Goal: Task Accomplishment & Management: Complete application form

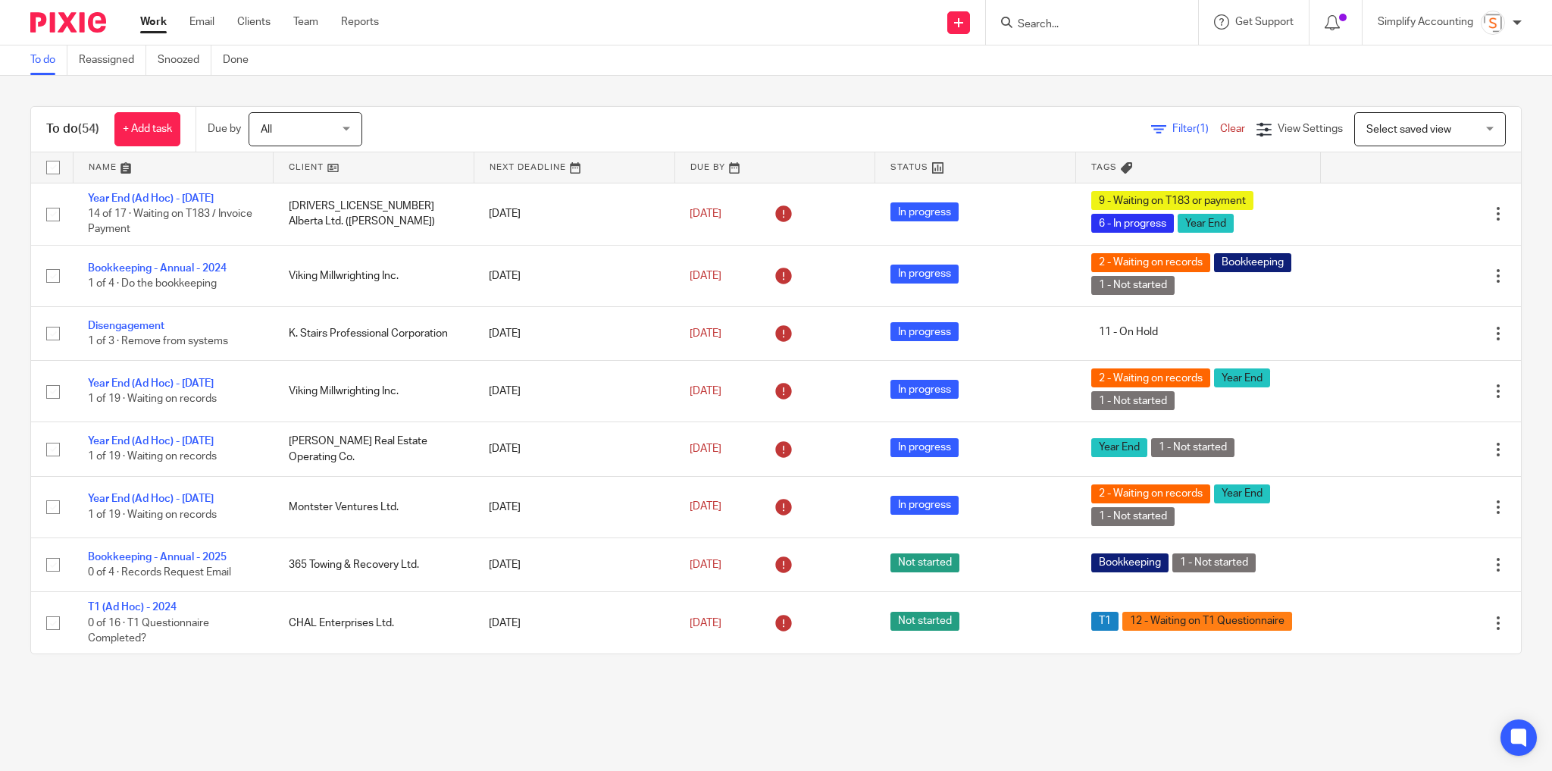
click at [1079, 26] on input "Search" at bounding box center [1084, 25] width 136 height 14
type input "2284974"
click at [1081, 52] on link at bounding box center [1141, 65] width 256 height 35
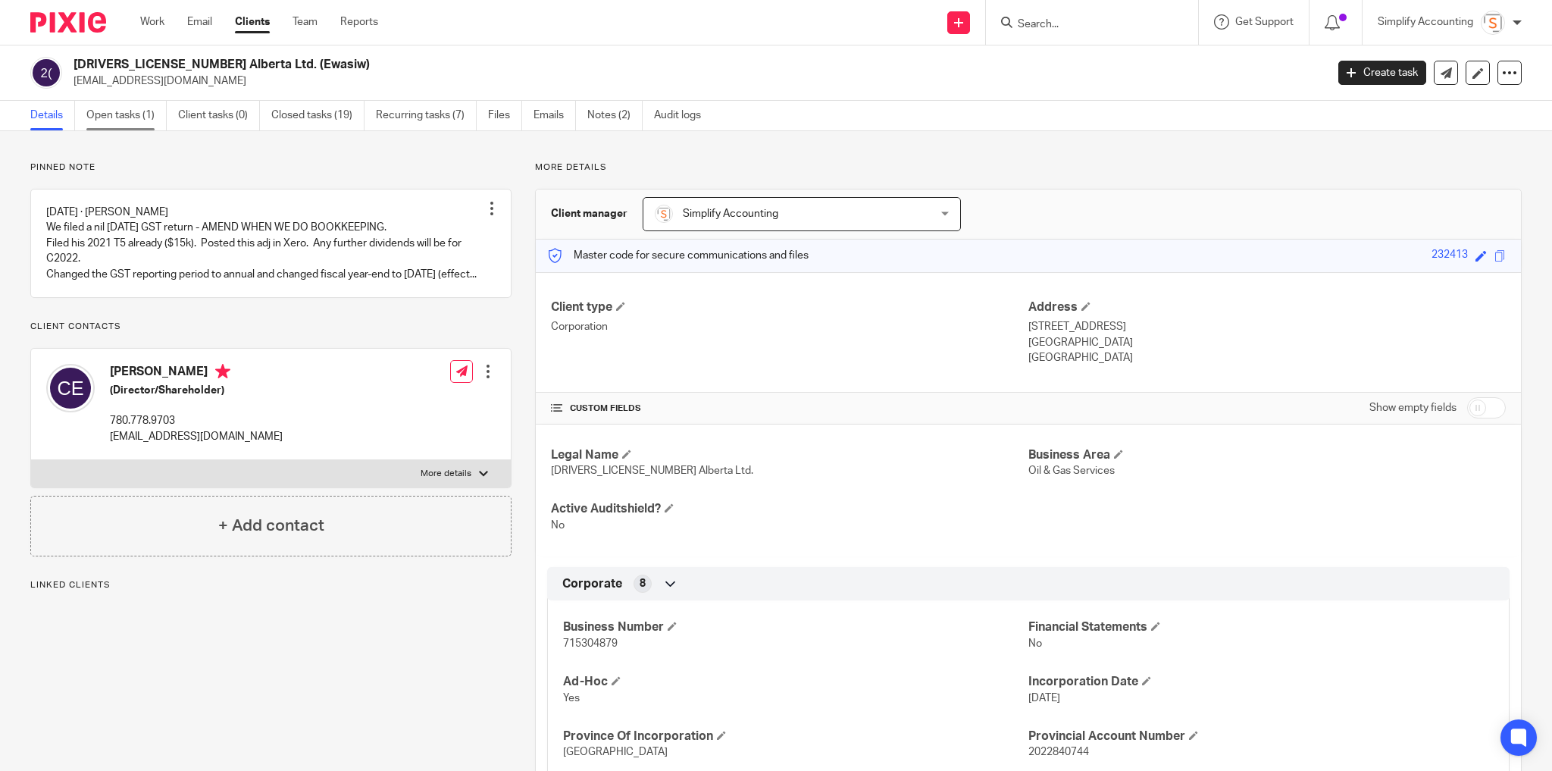
click at [116, 119] on link "Open tasks (1)" at bounding box center [126, 116] width 80 height 30
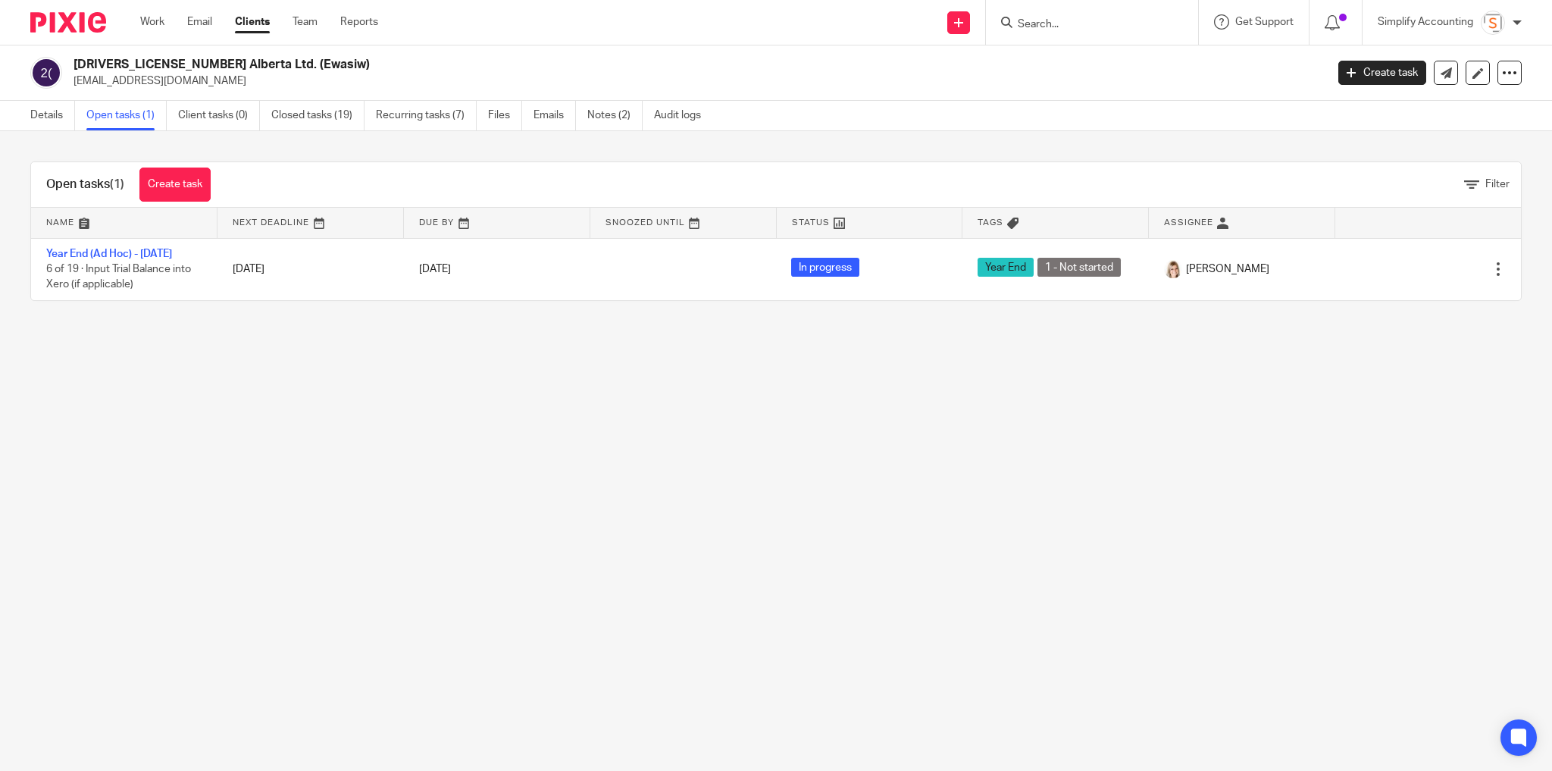
drag, startPoint x: 301, startPoint y: 384, endPoint x: 6, endPoint y: 332, distance: 299.5
click at [301, 384] on main "2284074 Alberta Ltd. (Ewasiw) cewasiw@msn.com Create task Update from Companies…" at bounding box center [776, 385] width 1552 height 771
drag, startPoint x: 297, startPoint y: 113, endPoint x: 274, endPoint y: 135, distance: 32.2
click at [297, 113] on link "Closed tasks (19)" at bounding box center [317, 116] width 93 height 30
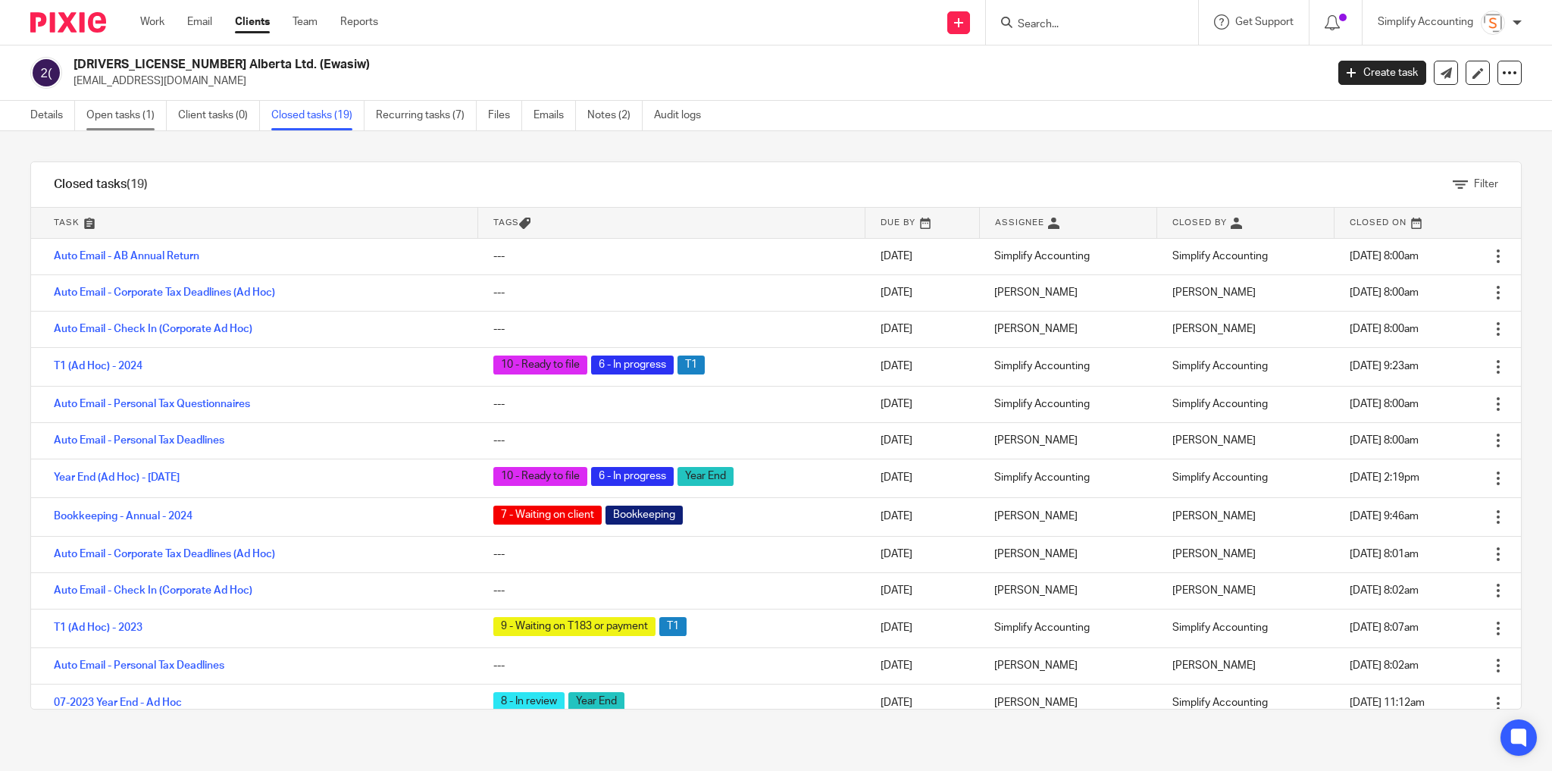
click at [116, 108] on link "Open tasks (1)" at bounding box center [126, 116] width 80 height 30
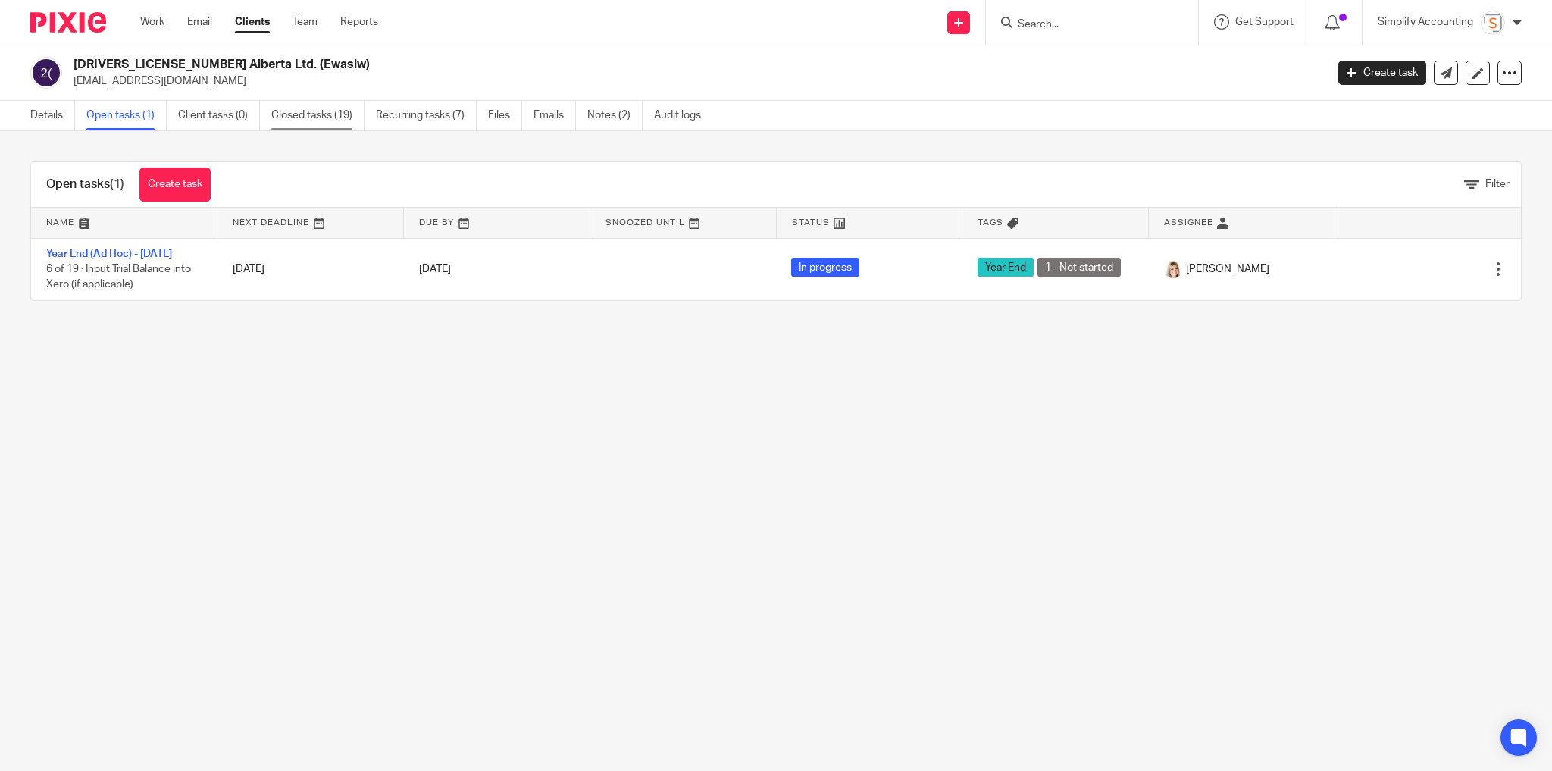
click at [304, 110] on link "Closed tasks (19)" at bounding box center [317, 116] width 93 height 30
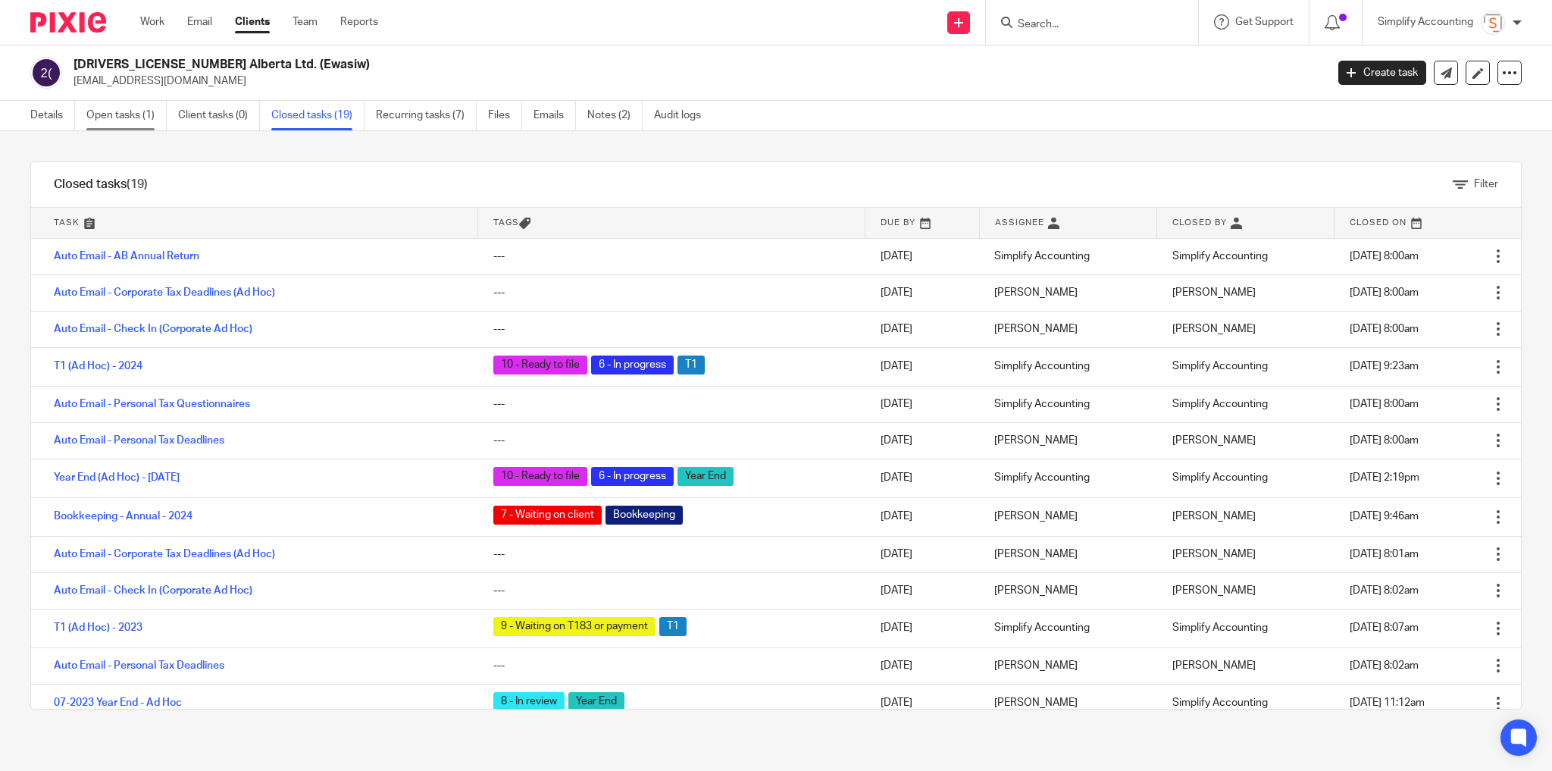
click at [95, 113] on link "Open tasks (1)" at bounding box center [126, 116] width 80 height 30
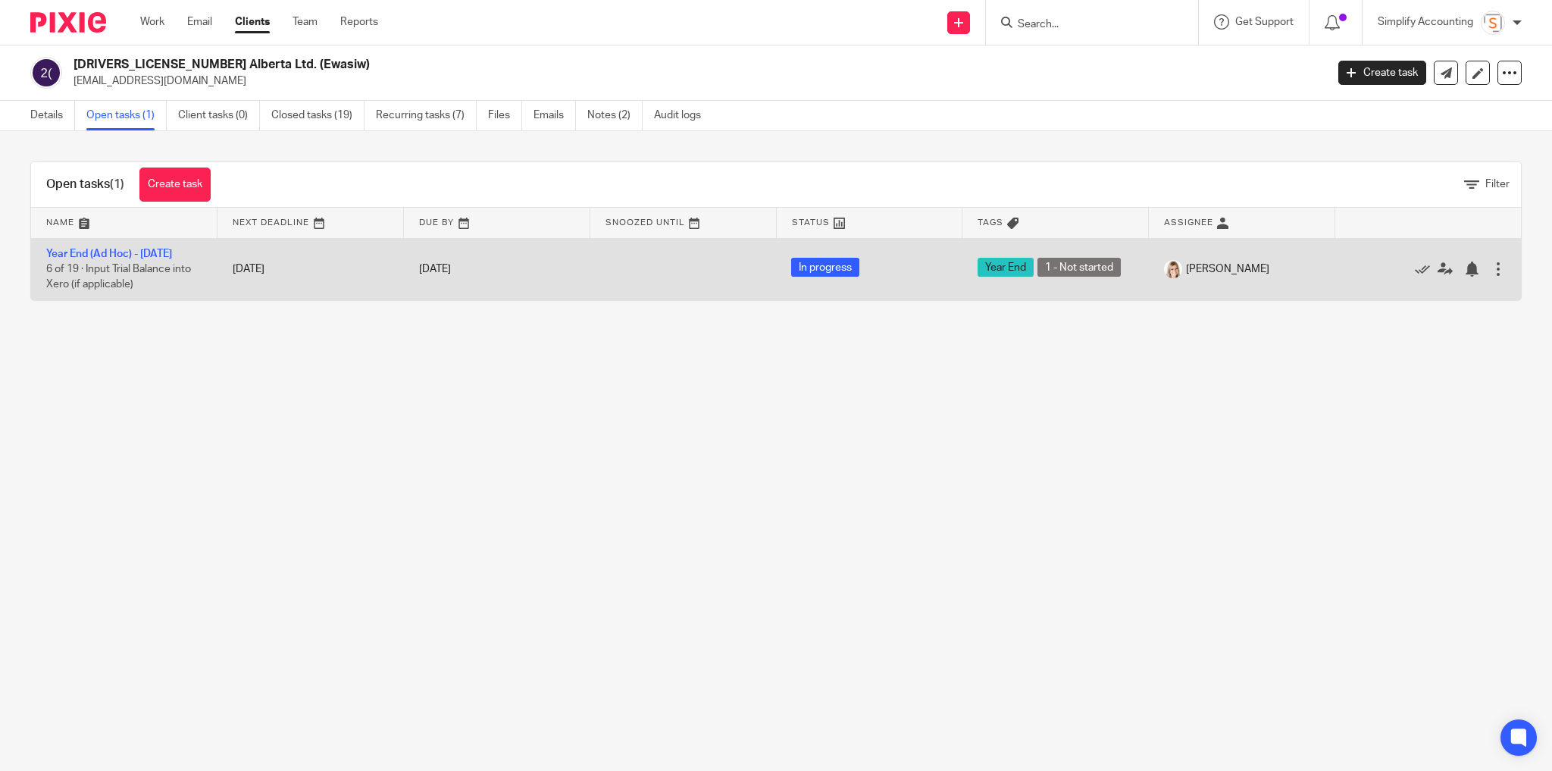
click at [125, 246] on td "Year End (Ad Hoc) - [DATE] 6 of 19 · Input Trial Balance into Xero (if applicab…" at bounding box center [124, 269] width 186 height 62
click at [152, 252] on link "Year End (Ad Hoc) - [DATE]" at bounding box center [109, 254] width 126 height 11
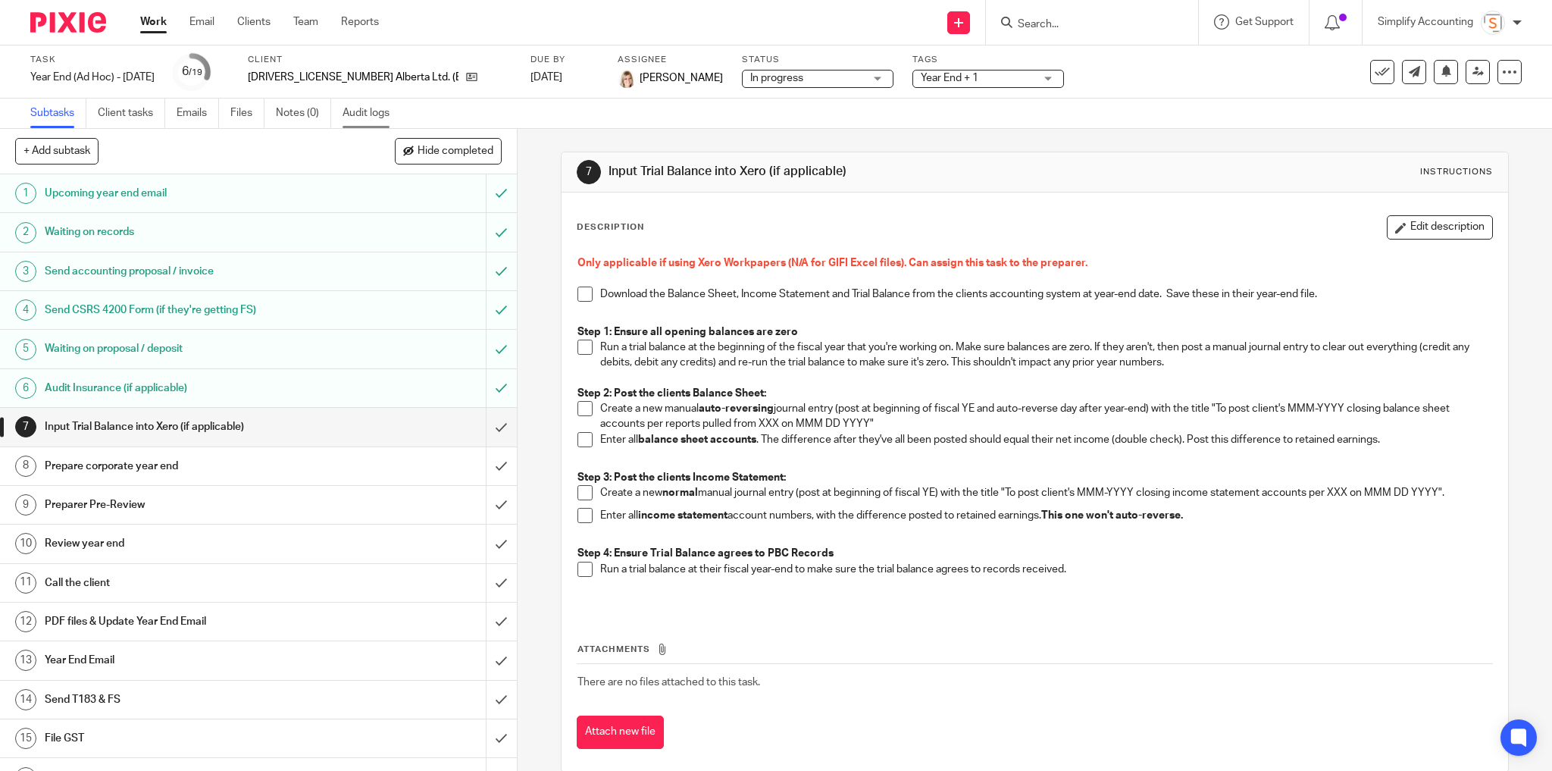
click at [366, 107] on link "Audit logs" at bounding box center [372, 114] width 58 height 30
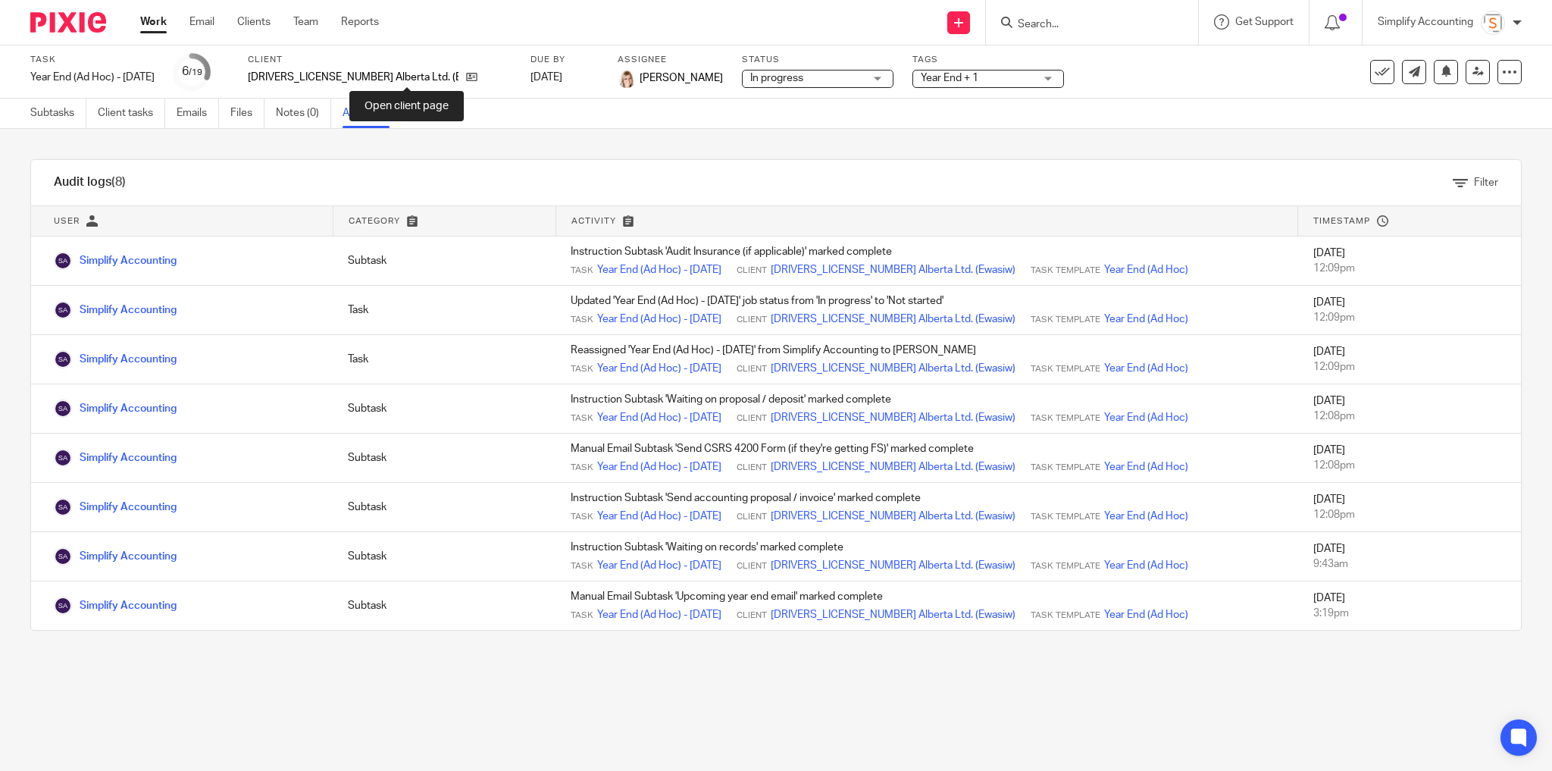
drag, startPoint x: 409, startPoint y: 75, endPoint x: 409, endPoint y: 151, distance: 75.8
click at [466, 75] on icon at bounding box center [471, 76] width 11 height 11
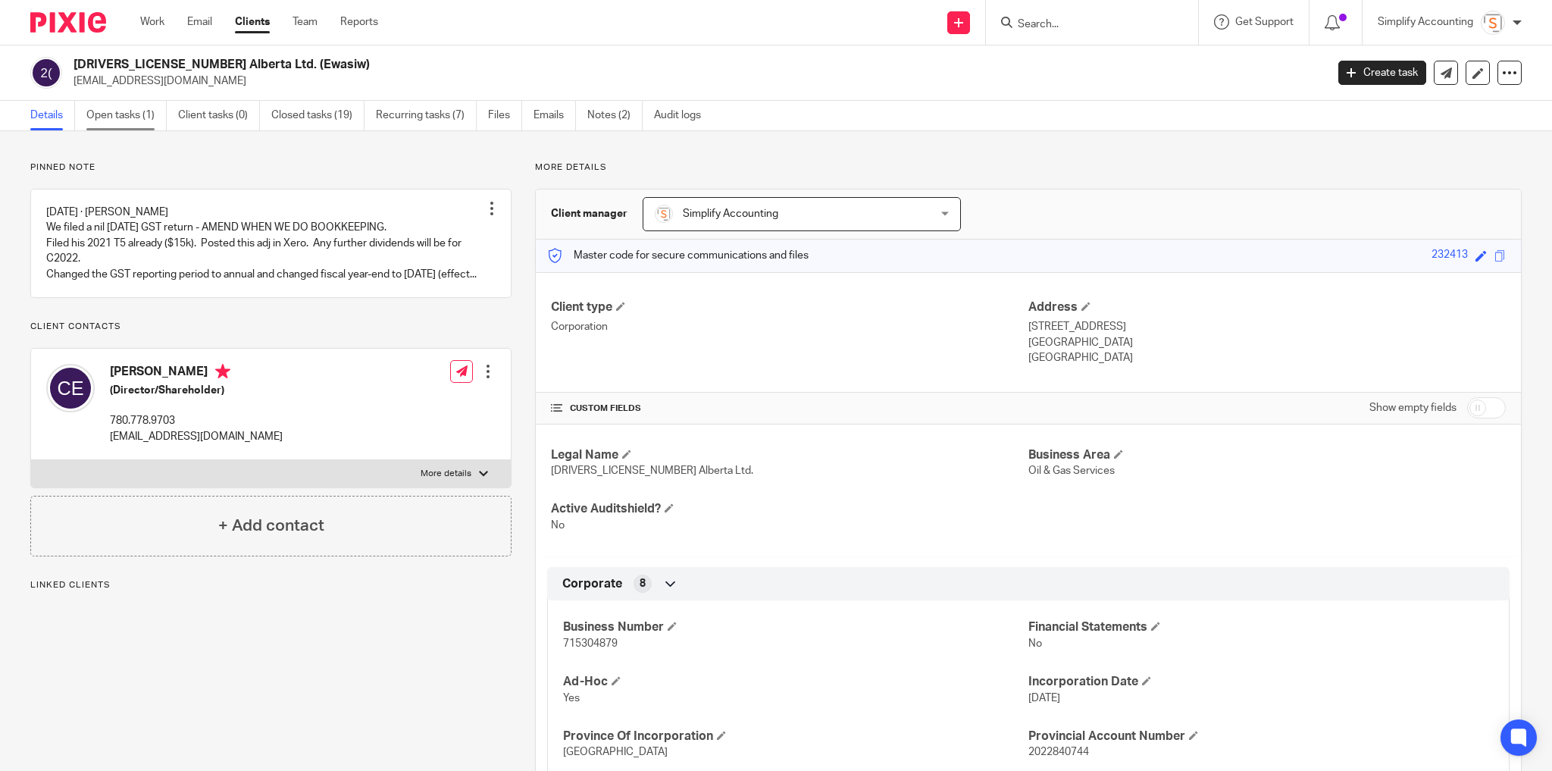
click at [123, 114] on link "Open tasks (1)" at bounding box center [126, 116] width 80 height 30
click at [129, 118] on link "Open tasks (1)" at bounding box center [126, 116] width 80 height 30
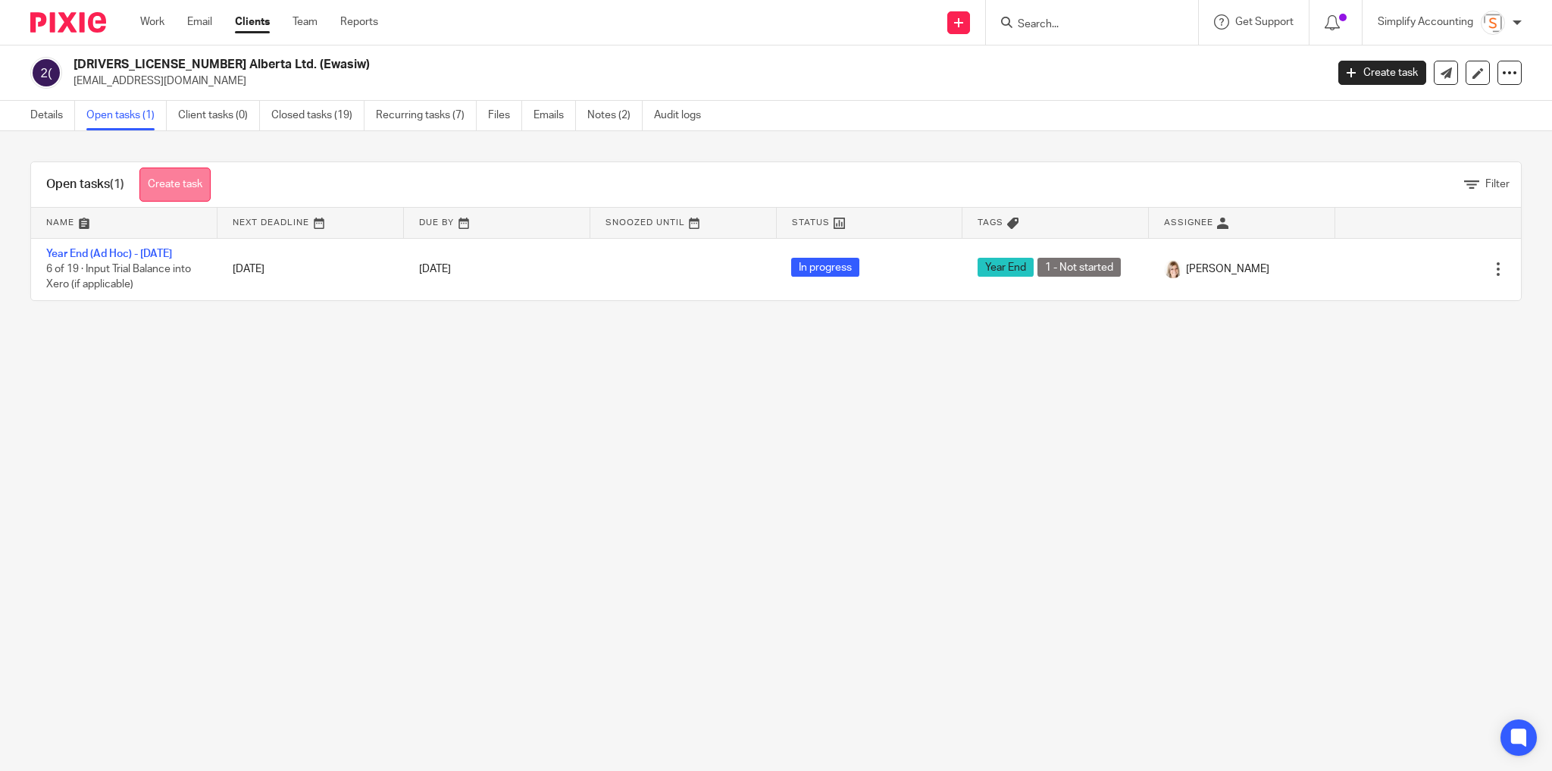
click at [198, 188] on link "Create task" at bounding box center [174, 185] width 71 height 34
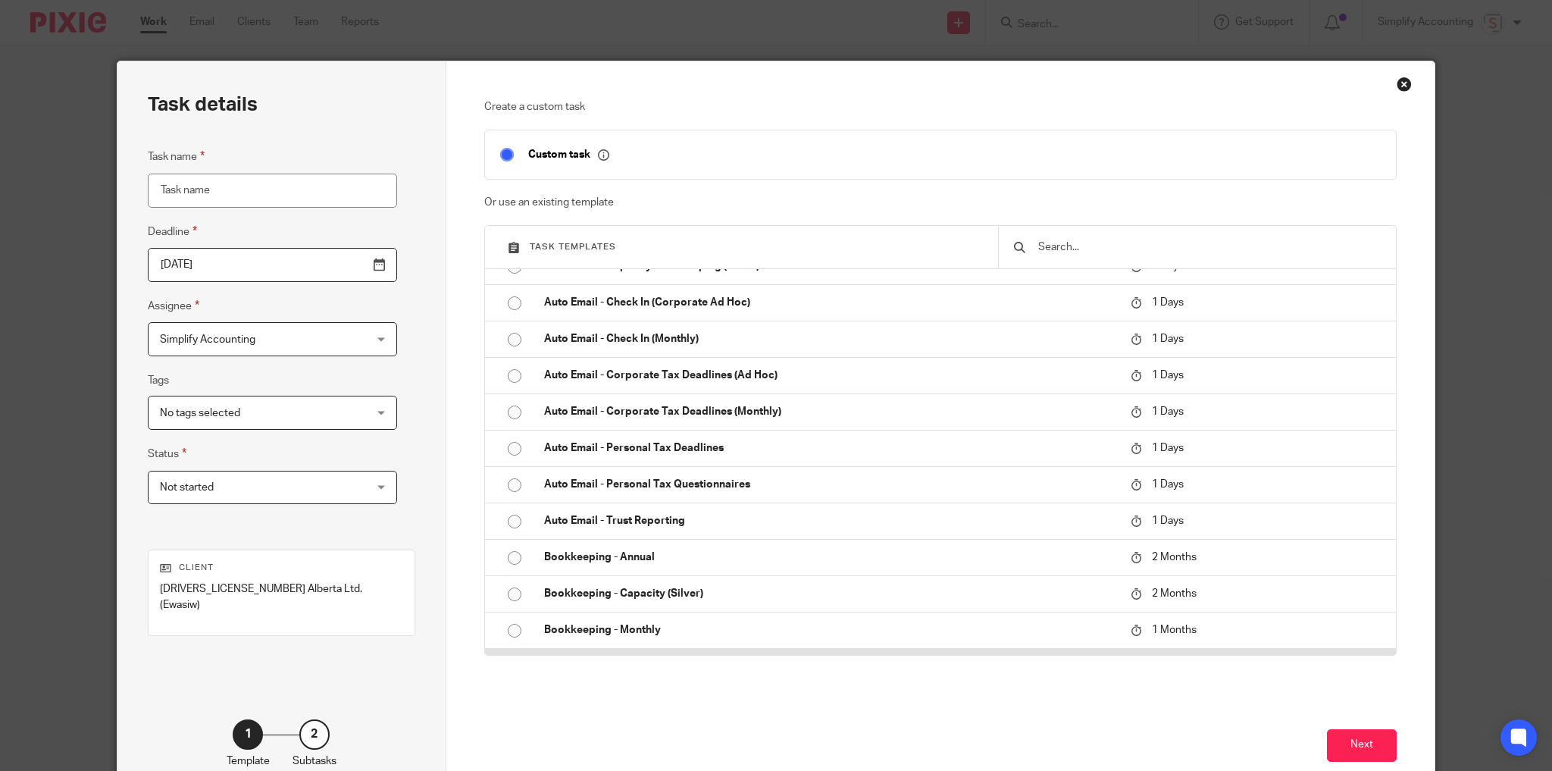
scroll to position [182, 0]
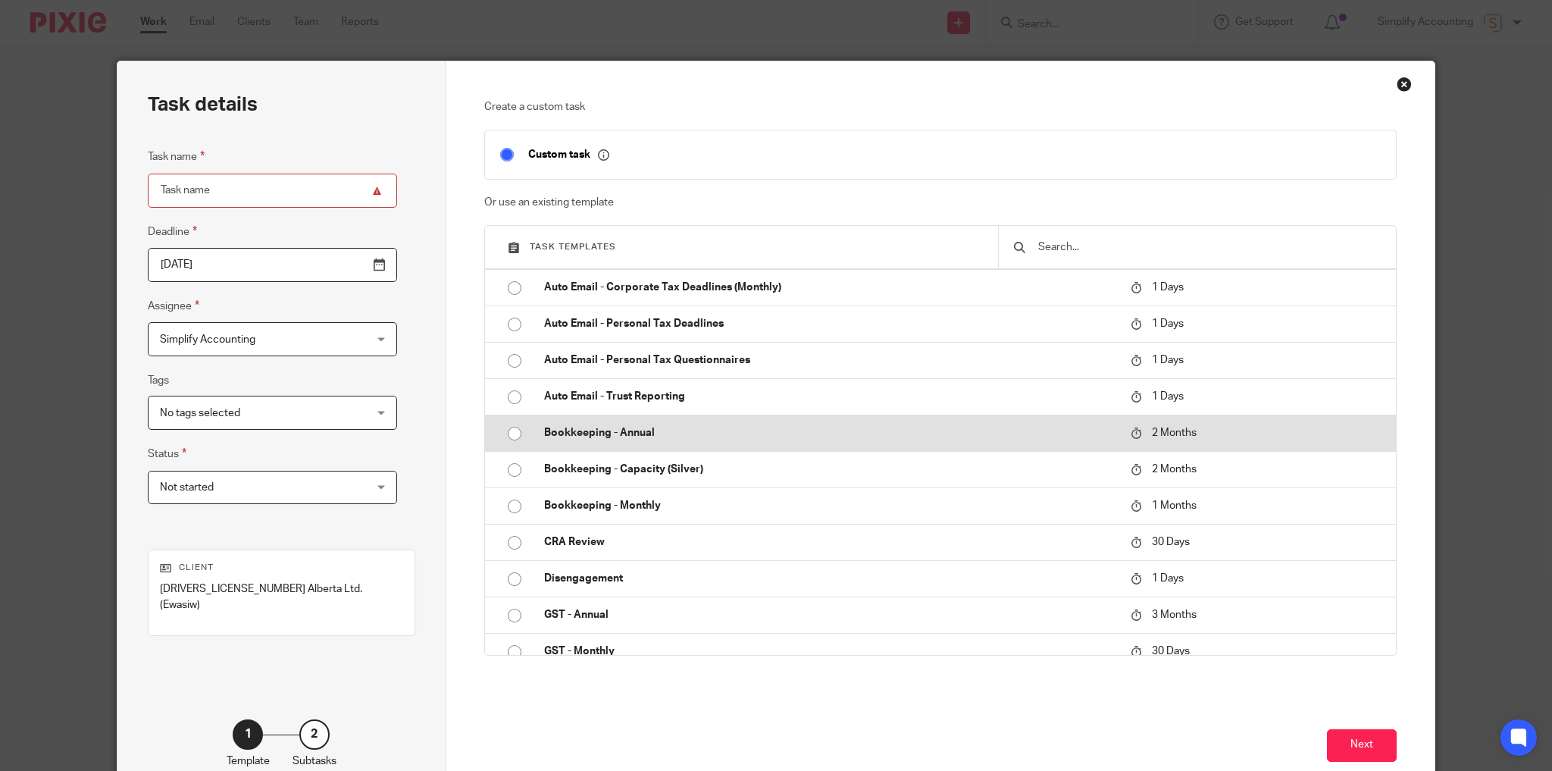
click at [510, 434] on input "radio" at bounding box center [514, 433] width 29 height 29
type input "2025-11-24"
type input "Bookkeeping - Annual - 2025"
checkbox input "false"
radio input "false"
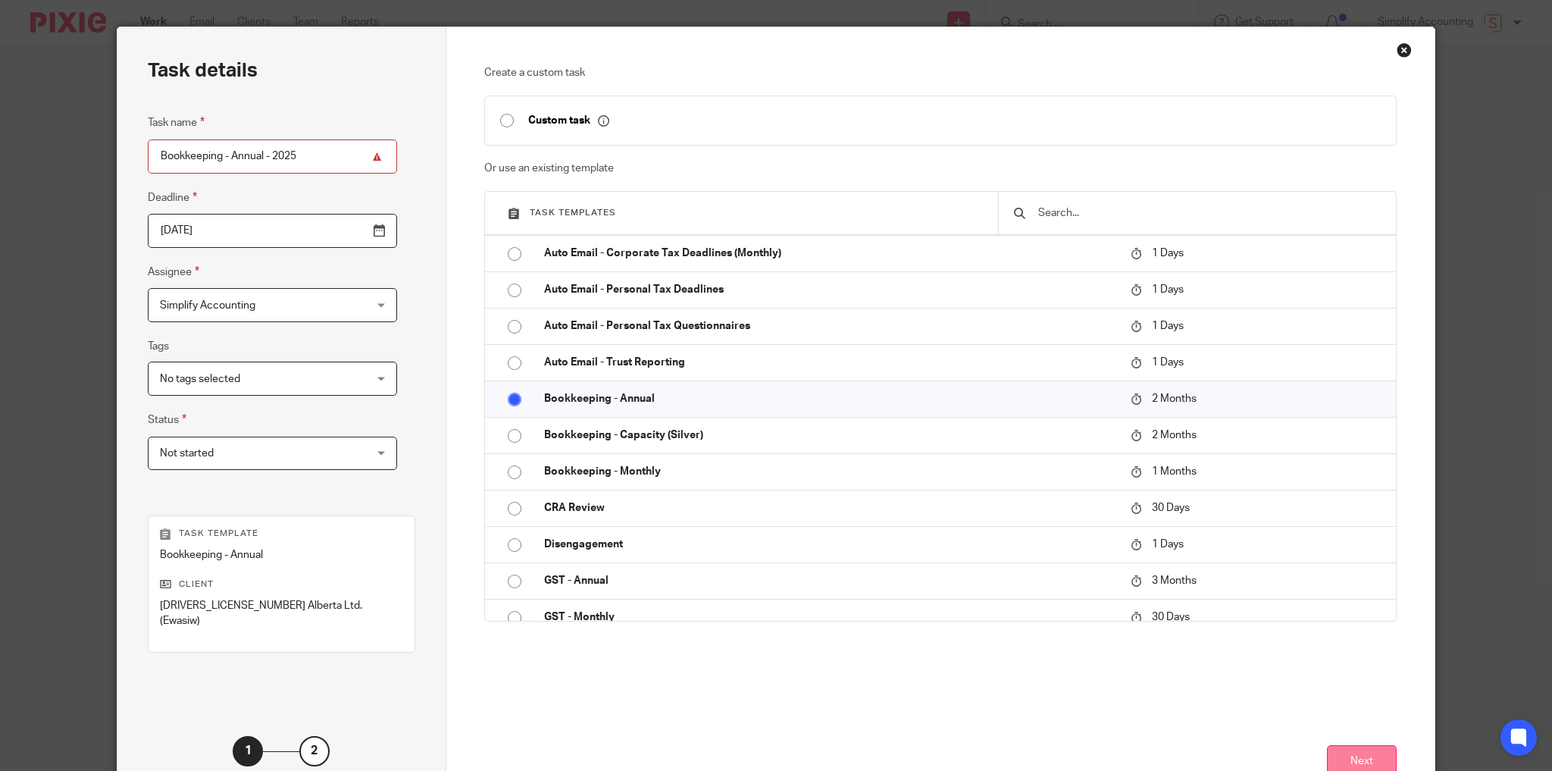
scroll to position [61, 0]
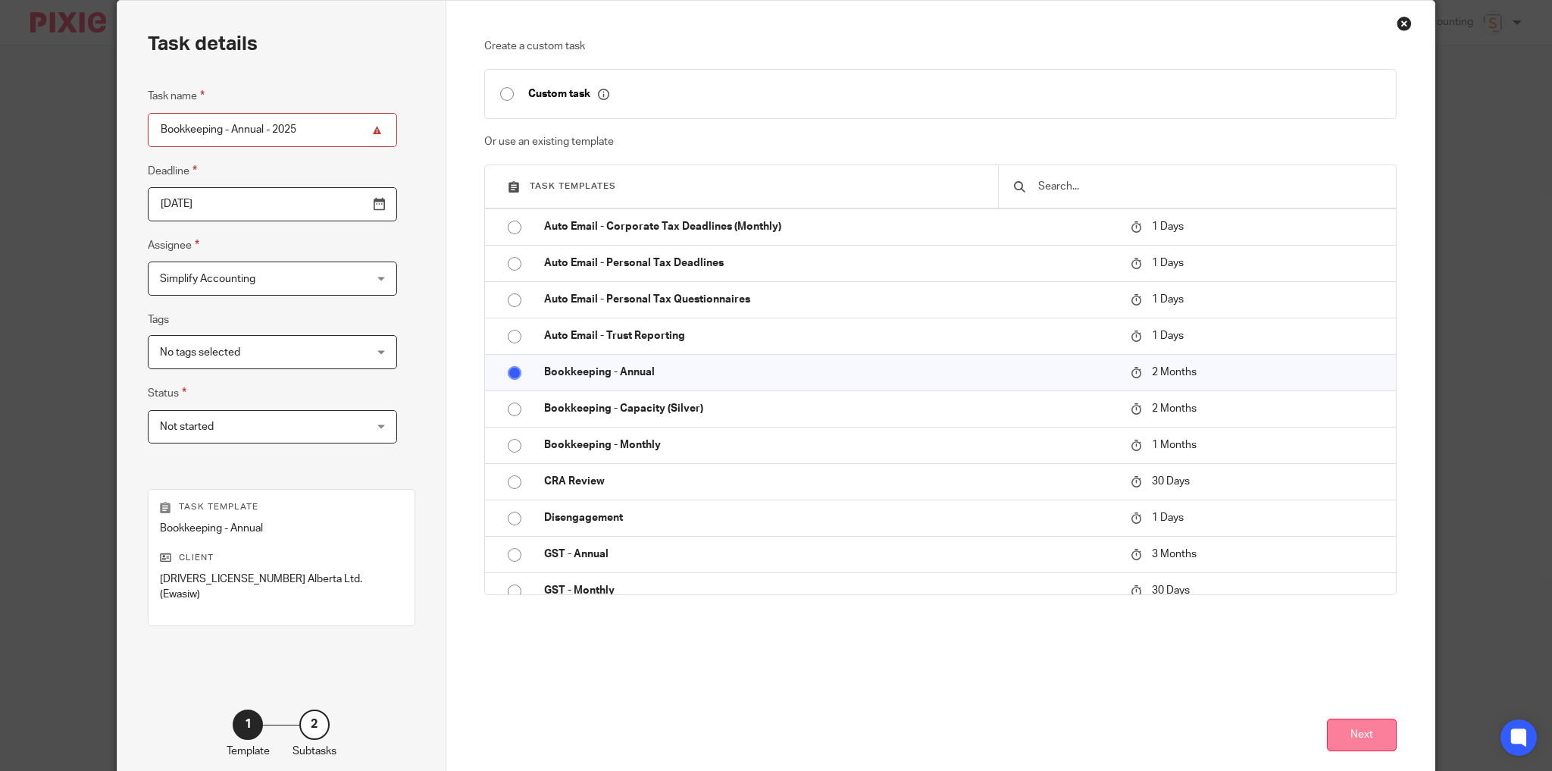
click at [1364, 721] on button "Next" at bounding box center [1362, 735] width 70 height 33
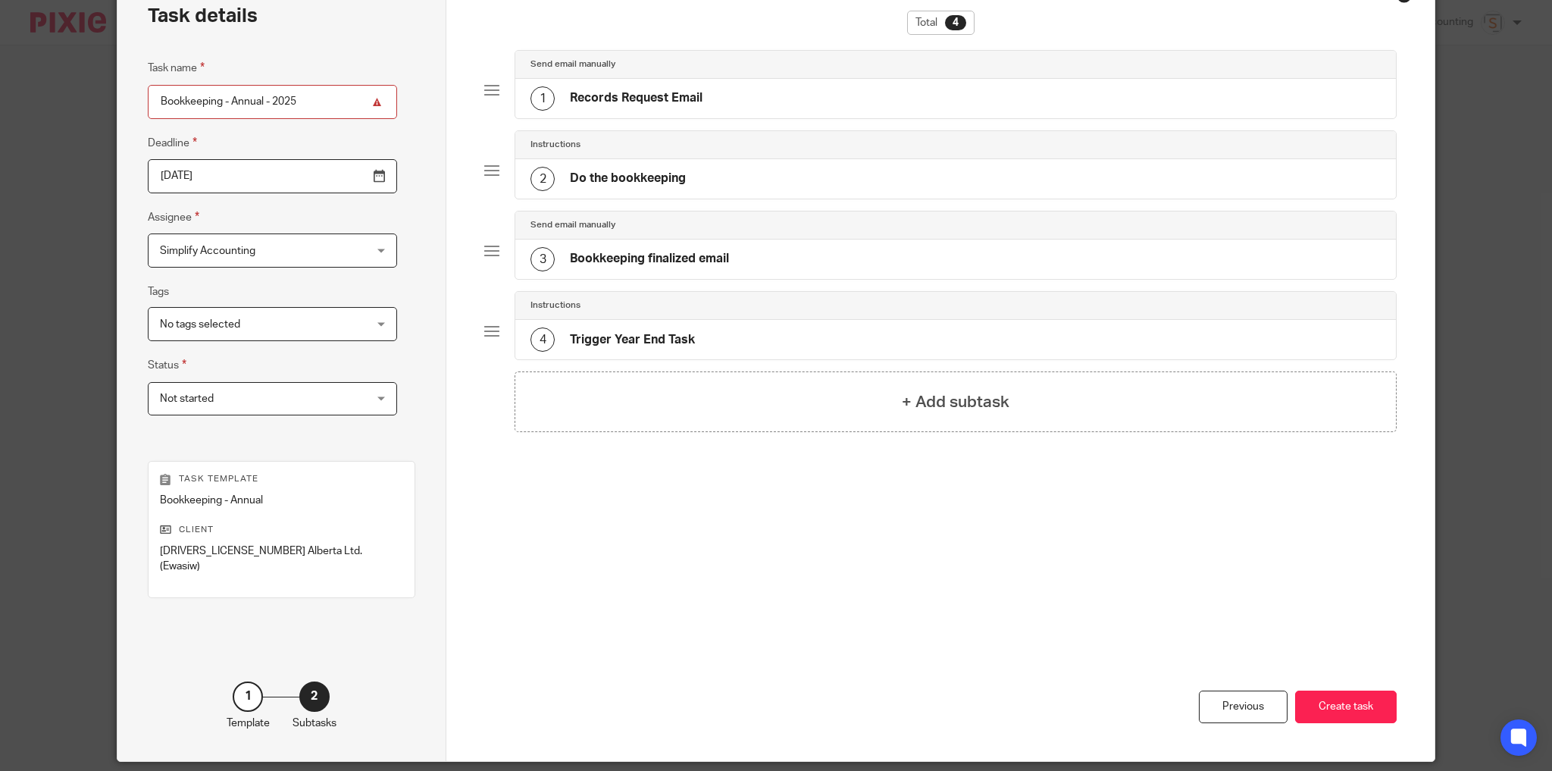
scroll to position [124, 0]
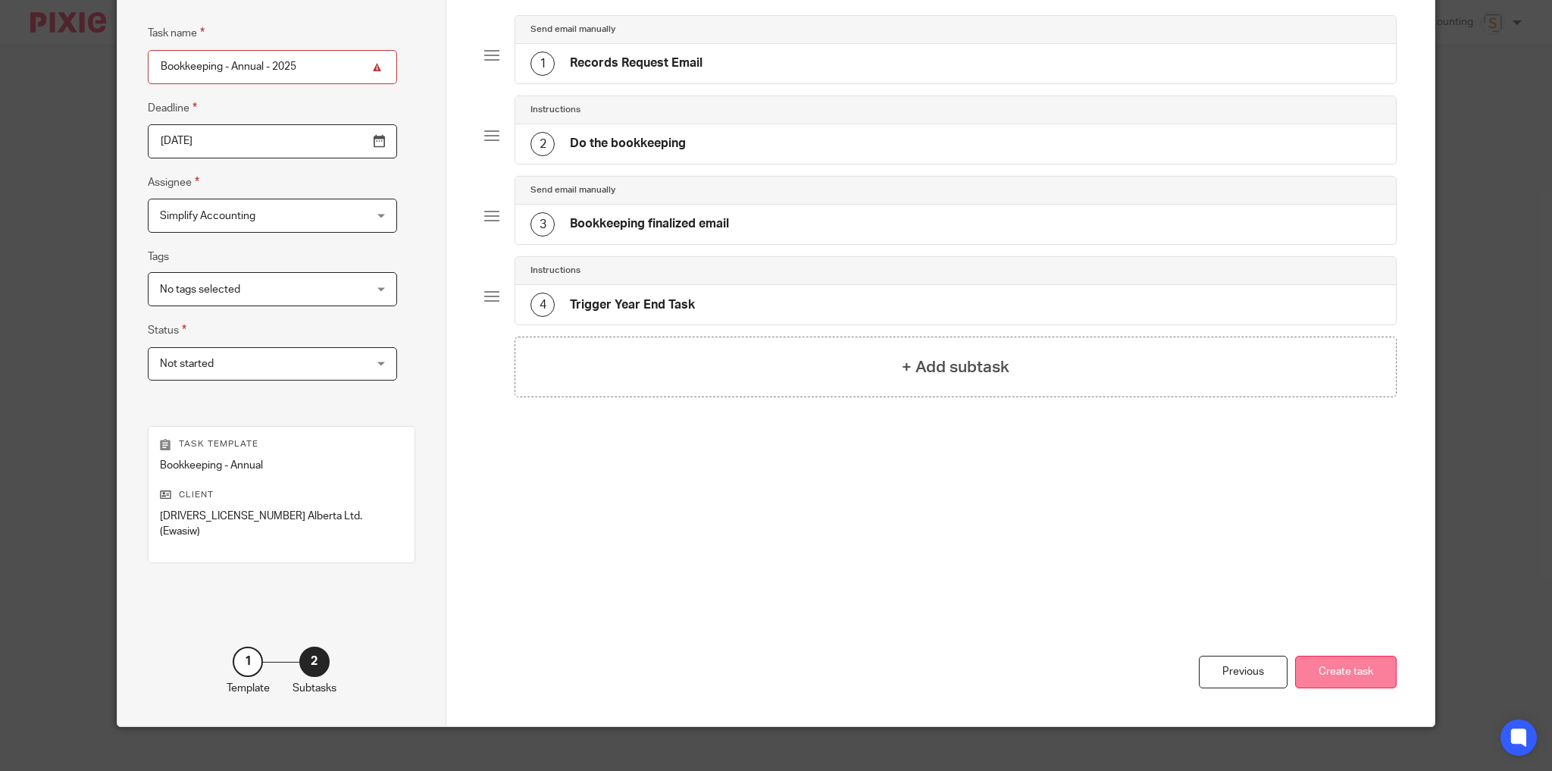
click at [1324, 660] on button "Create task" at bounding box center [1346, 672] width 102 height 33
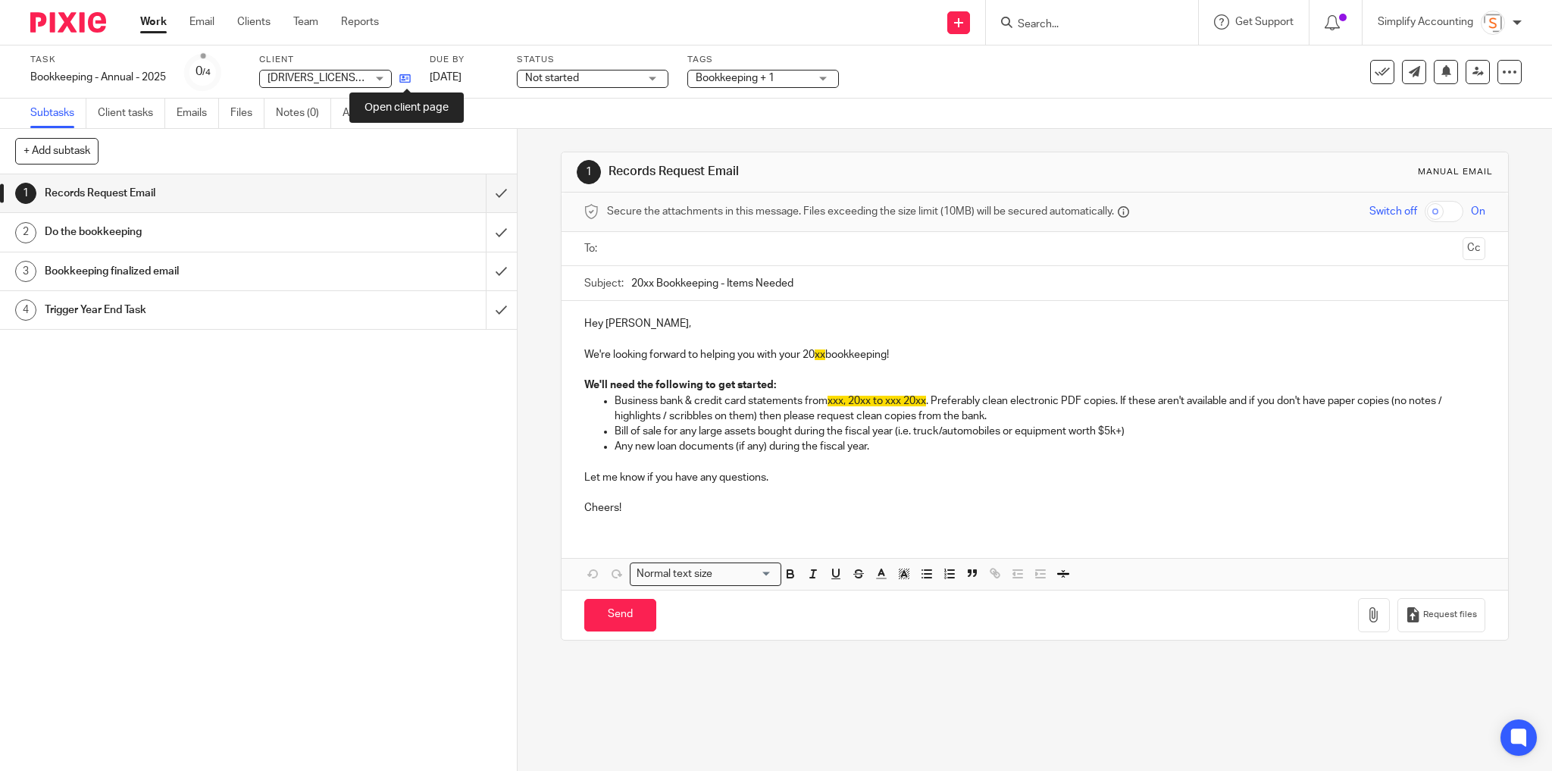
click at [406, 78] on icon at bounding box center [404, 78] width 11 height 11
